Goal: Use online tool/utility: Utilize a website feature to perform a specific function

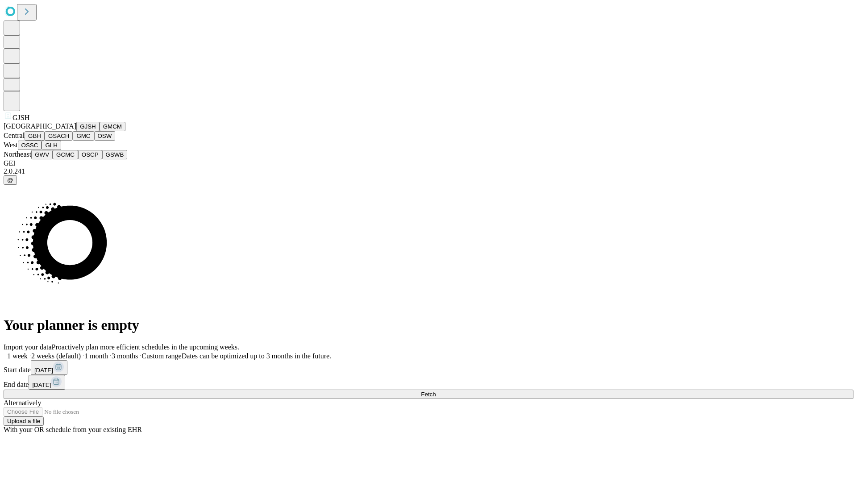
click at [76, 131] on button "GJSH" at bounding box center [87, 126] width 23 height 9
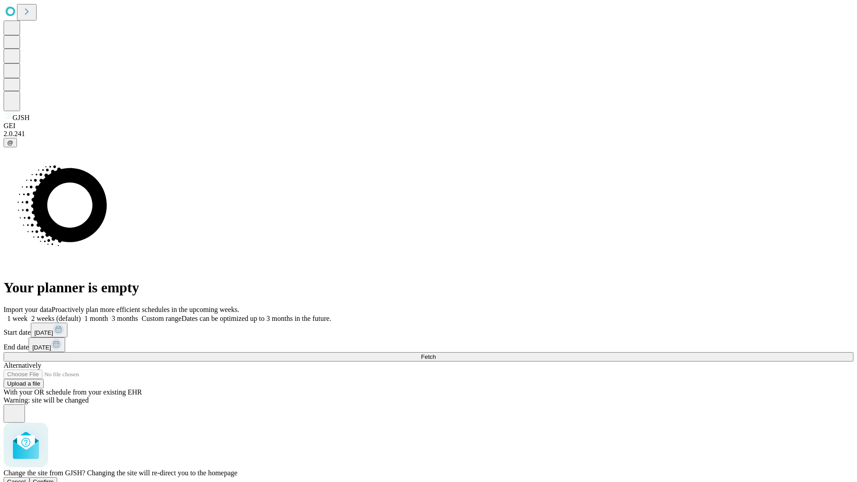
click at [54, 478] on span "Confirm" at bounding box center [43, 481] width 21 height 7
click at [28, 315] on label "1 week" at bounding box center [16, 319] width 24 height 8
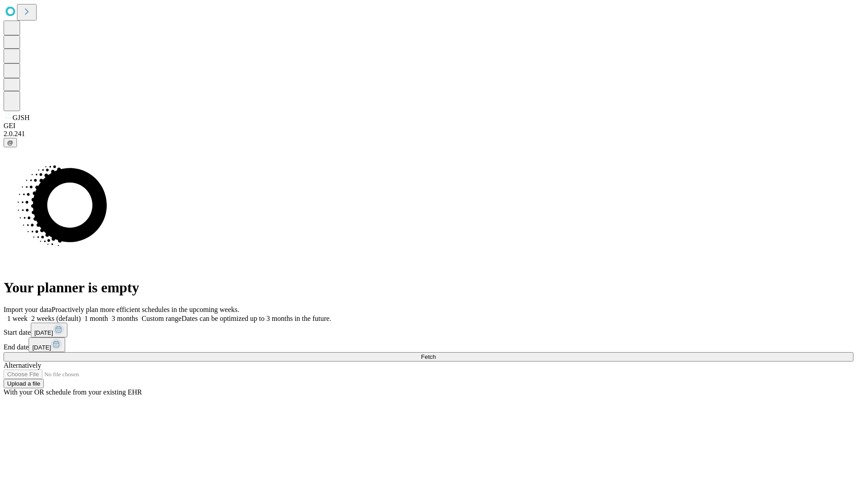
click at [435, 353] on span "Fetch" at bounding box center [428, 356] width 15 height 7
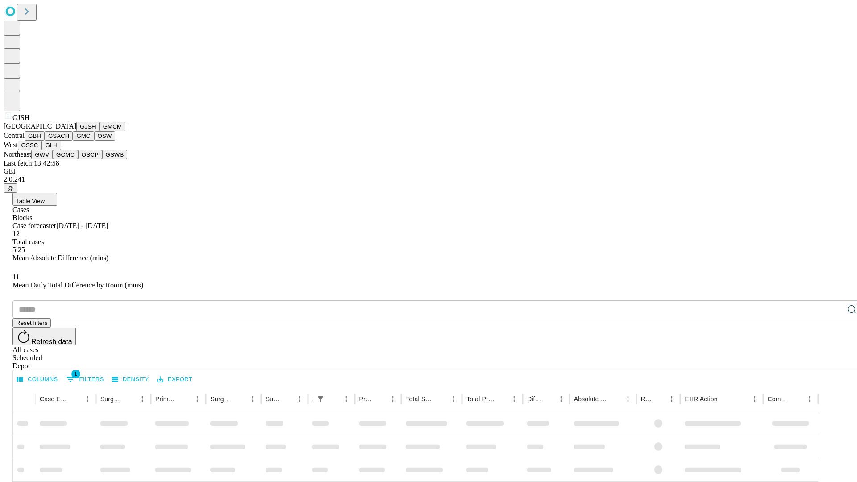
click at [99, 131] on button "GMCM" at bounding box center [112, 126] width 26 height 9
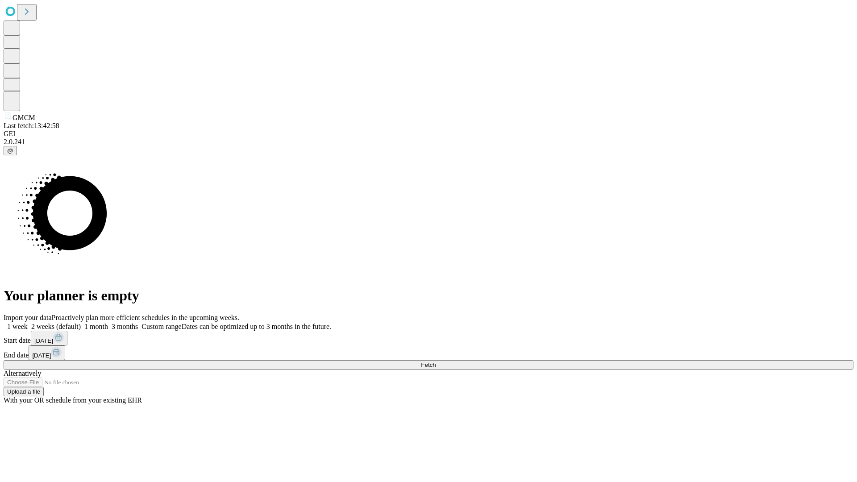
click at [28, 323] on label "1 week" at bounding box center [16, 327] width 24 height 8
click at [435, 361] on span "Fetch" at bounding box center [428, 364] width 15 height 7
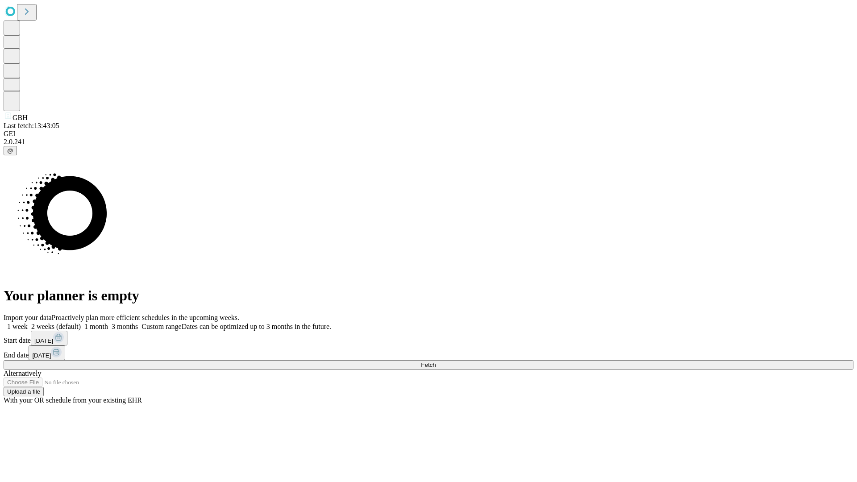
click at [28, 323] on label "1 week" at bounding box center [16, 327] width 24 height 8
click at [435, 361] on span "Fetch" at bounding box center [428, 364] width 15 height 7
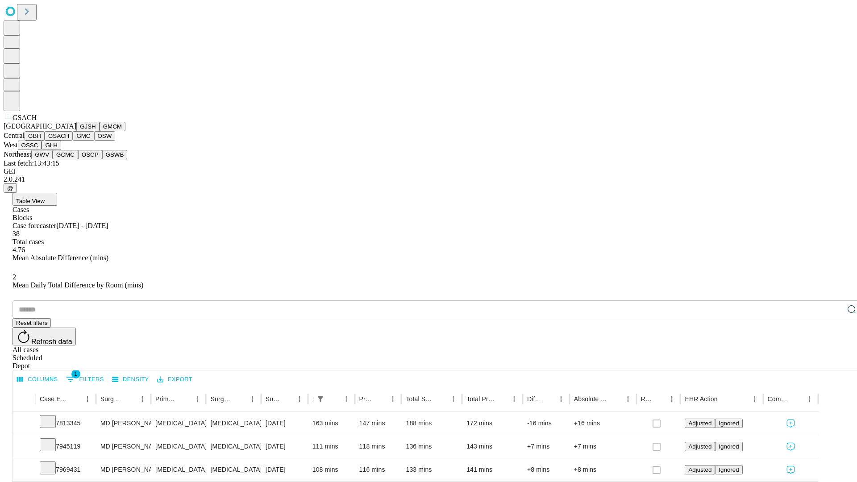
click at [73, 141] on button "GMC" at bounding box center [83, 135] width 21 height 9
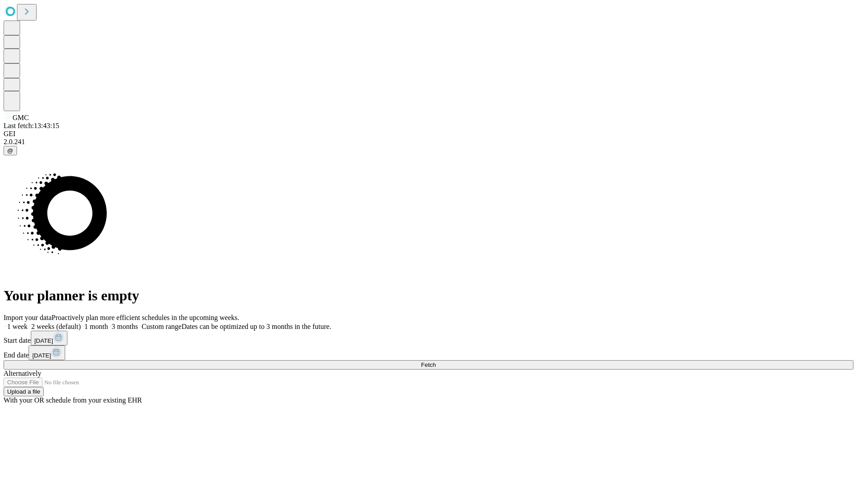
click at [28, 323] on label "1 week" at bounding box center [16, 327] width 24 height 8
click at [435, 361] on span "Fetch" at bounding box center [428, 364] width 15 height 7
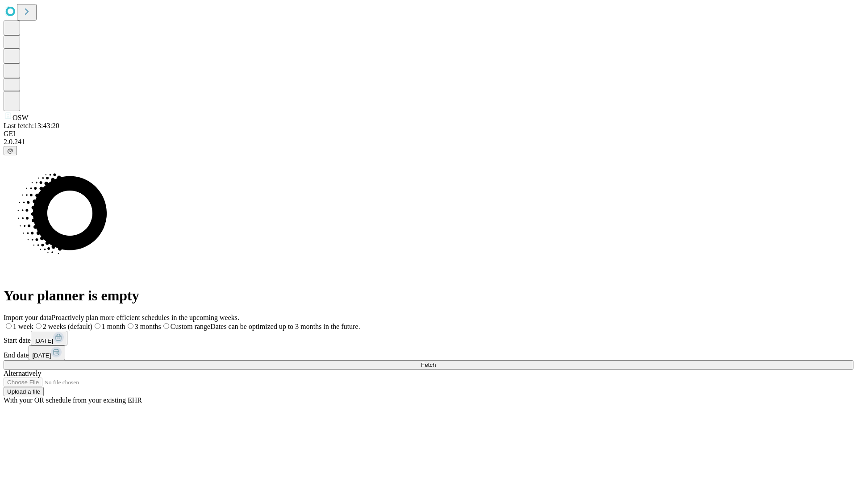
click at [33, 323] on label "1 week" at bounding box center [19, 327] width 30 height 8
click at [435, 361] on span "Fetch" at bounding box center [428, 364] width 15 height 7
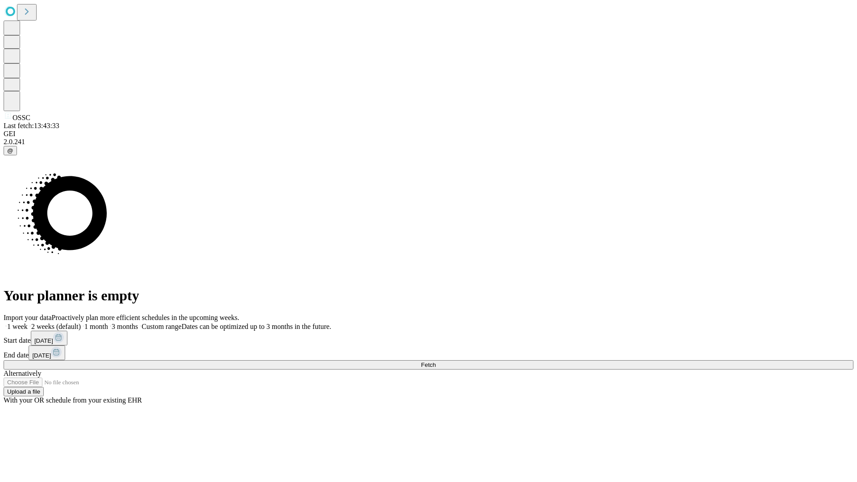
click at [28, 323] on label "1 week" at bounding box center [16, 327] width 24 height 8
click at [435, 361] on span "Fetch" at bounding box center [428, 364] width 15 height 7
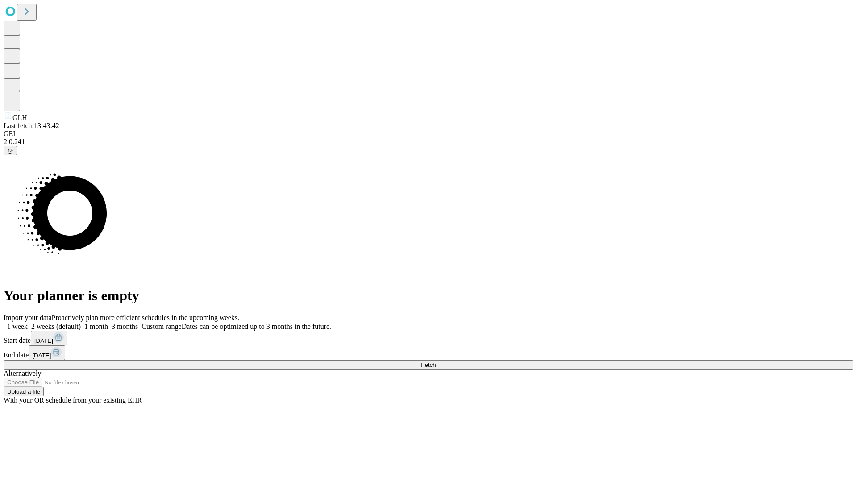
click at [435, 361] on span "Fetch" at bounding box center [428, 364] width 15 height 7
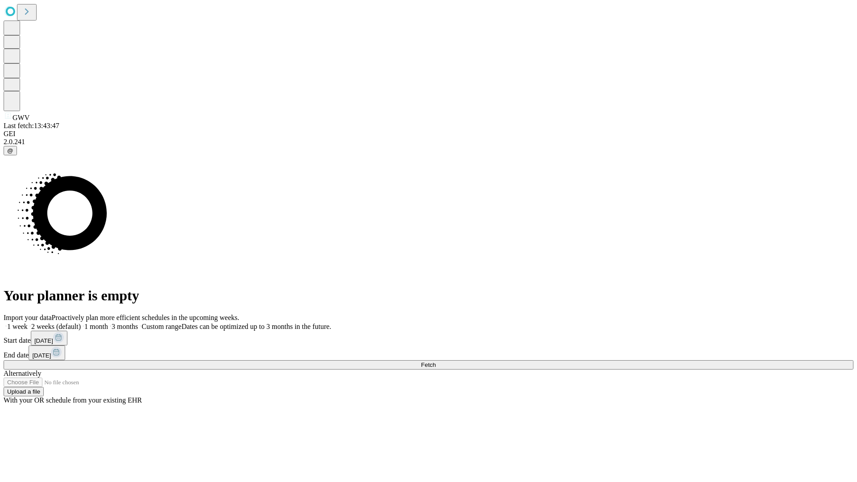
click at [435, 361] on span "Fetch" at bounding box center [428, 364] width 15 height 7
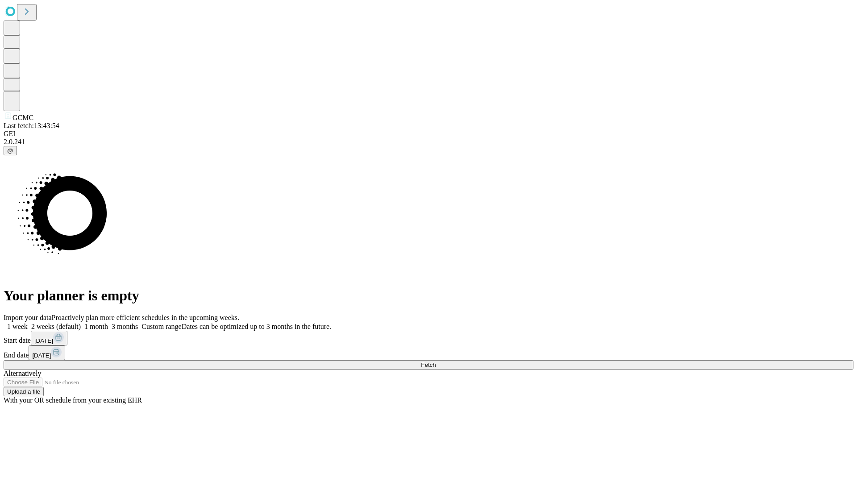
click at [28, 323] on label "1 week" at bounding box center [16, 327] width 24 height 8
click at [435, 361] on span "Fetch" at bounding box center [428, 364] width 15 height 7
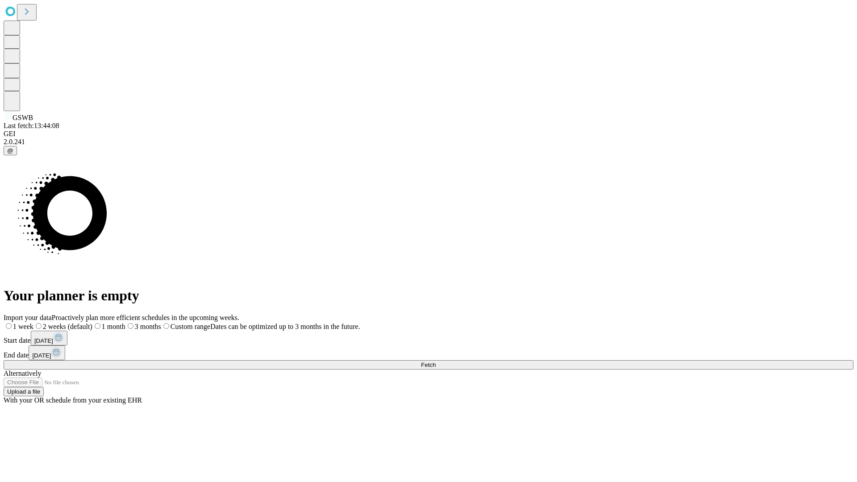
click at [33, 323] on label "1 week" at bounding box center [19, 327] width 30 height 8
click at [435, 361] on span "Fetch" at bounding box center [428, 364] width 15 height 7
